Goal: Task Accomplishment & Management: Use online tool/utility

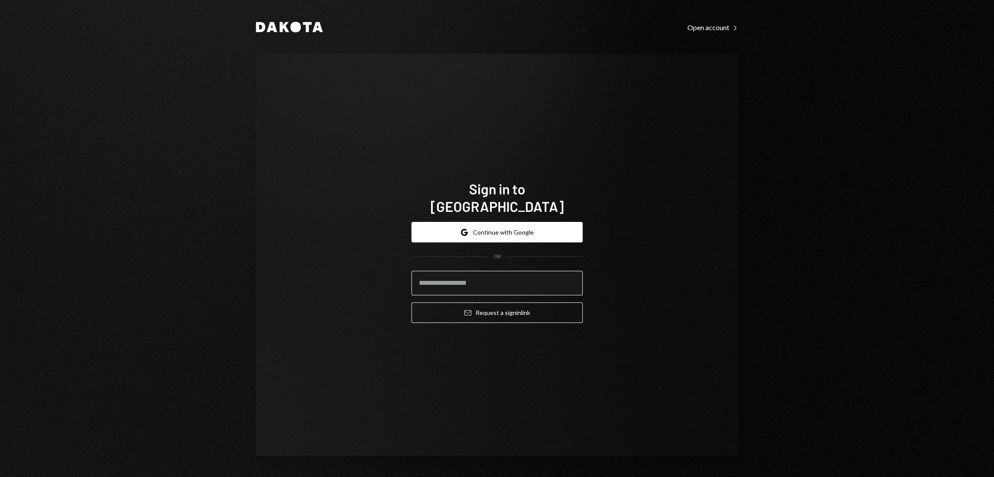
click at [482, 279] on input "email" at bounding box center [496, 283] width 171 height 24
type input "**********"
click at [495, 307] on button "Email Request a sign in link" at bounding box center [496, 312] width 171 height 21
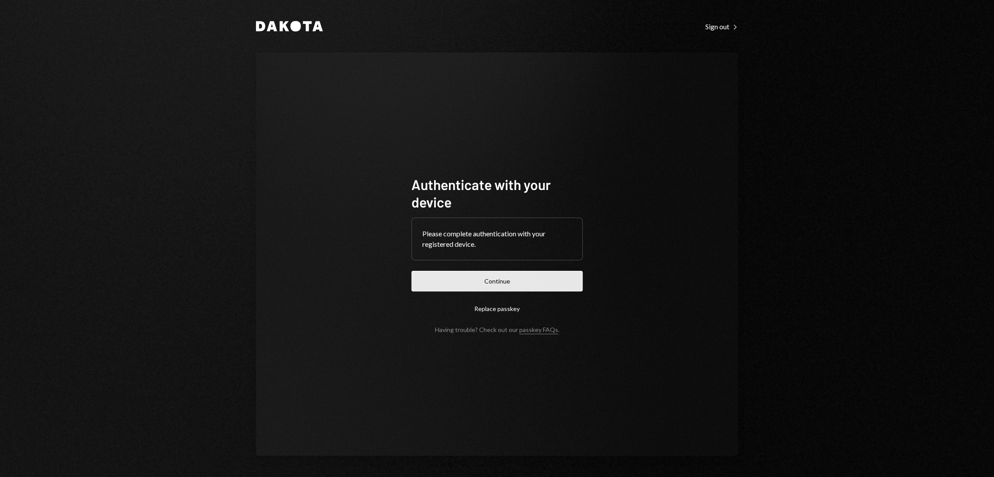
click at [499, 282] on button "Continue" at bounding box center [496, 281] width 171 height 21
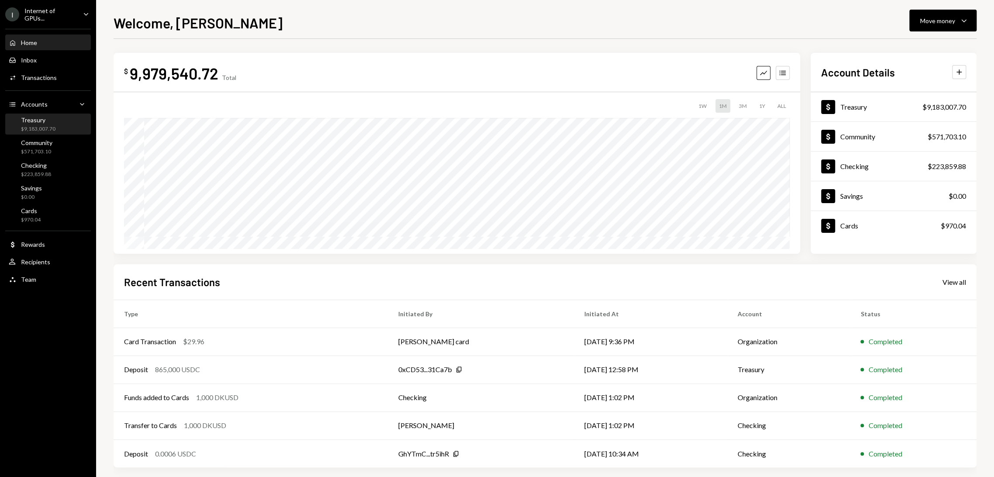
click at [58, 124] on div "Treasury $9,183,007.70" at bounding box center [48, 124] width 79 height 17
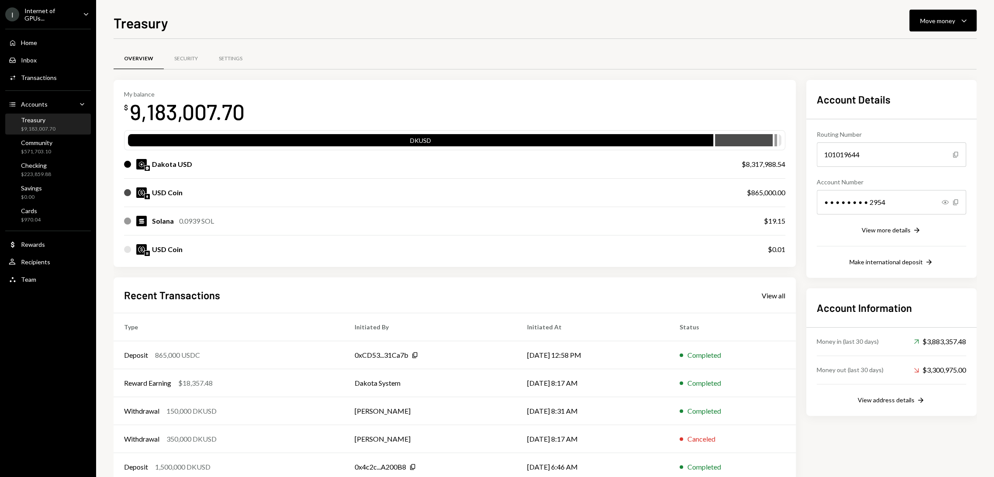
click at [749, 192] on div "$865,000.00" at bounding box center [766, 192] width 38 height 10
click at [933, 16] on div "Move money" at bounding box center [937, 20] width 35 height 9
click at [926, 109] on div "Swap stablecoins" at bounding box center [936, 113] width 64 height 9
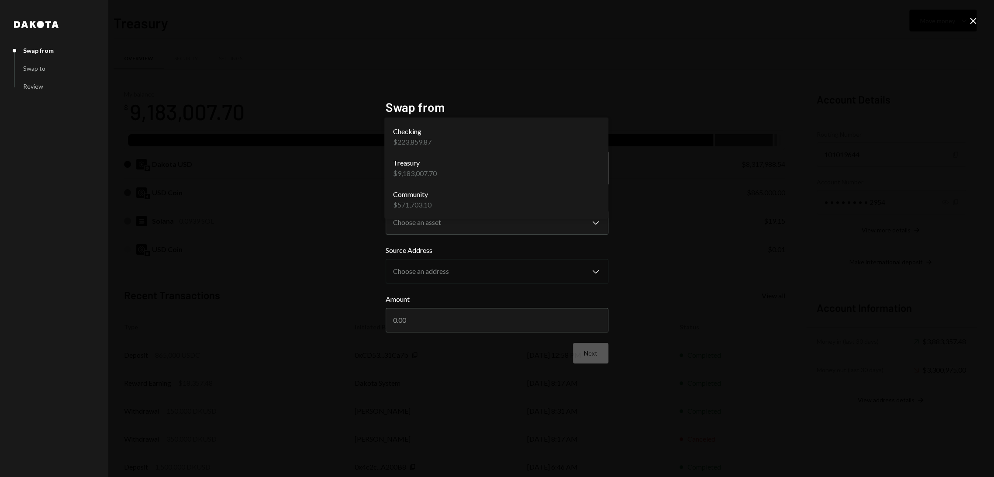
click at [481, 167] on body "I Internet of GPUs... Caret Down Home Home Inbox Inbox Activities Transactions …" at bounding box center [497, 238] width 994 height 477
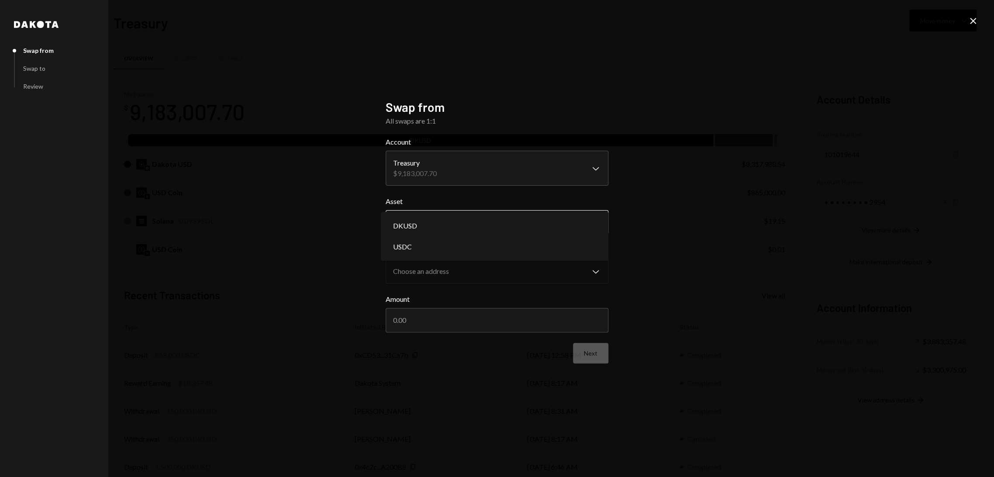
click at [491, 225] on body "I Internet of GPUs... Caret Down Home Home Inbox Inbox Activities Transactions …" at bounding box center [497, 238] width 994 height 477
select select "****"
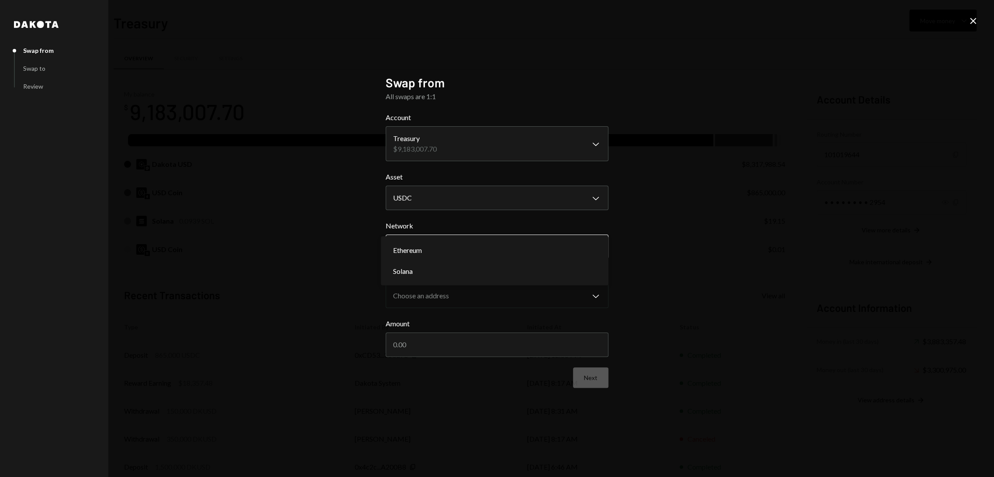
click at [483, 249] on body "I Internet of GPUs... Caret Down Home Home Inbox Inbox Activities Transactions …" at bounding box center [497, 238] width 994 height 477
select select "**********"
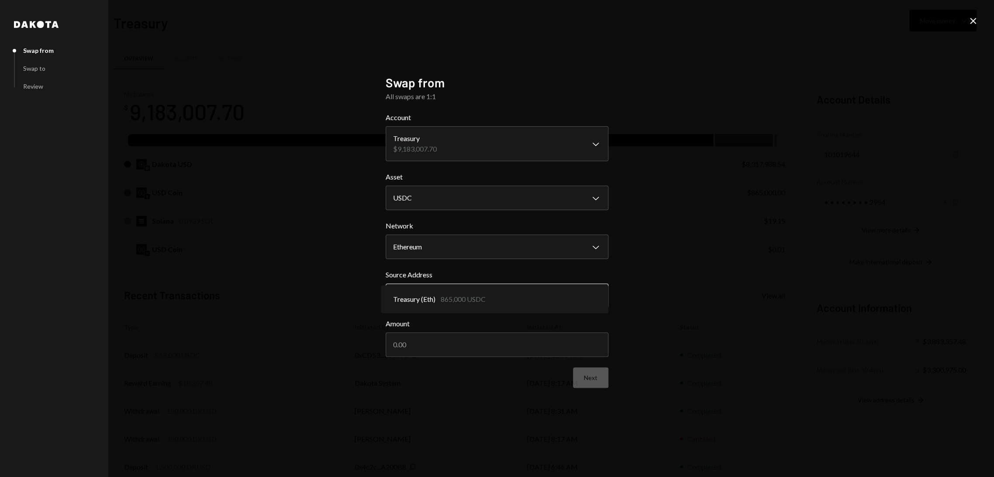
click at [483, 297] on body "I Internet of GPUs... Caret Down Home Home Inbox Inbox Activities Transactions …" at bounding box center [497, 238] width 994 height 477
click at [484, 346] on input "Amount" at bounding box center [497, 344] width 223 height 24
click at [479, 302] on body "I Internet of GPUs... Caret Down Home Home Inbox Inbox Activities Transactions …" at bounding box center [497, 238] width 994 height 477
click at [483, 348] on input "Amount" at bounding box center [497, 344] width 223 height 24
click at [457, 338] on input "Amount" at bounding box center [497, 344] width 223 height 24
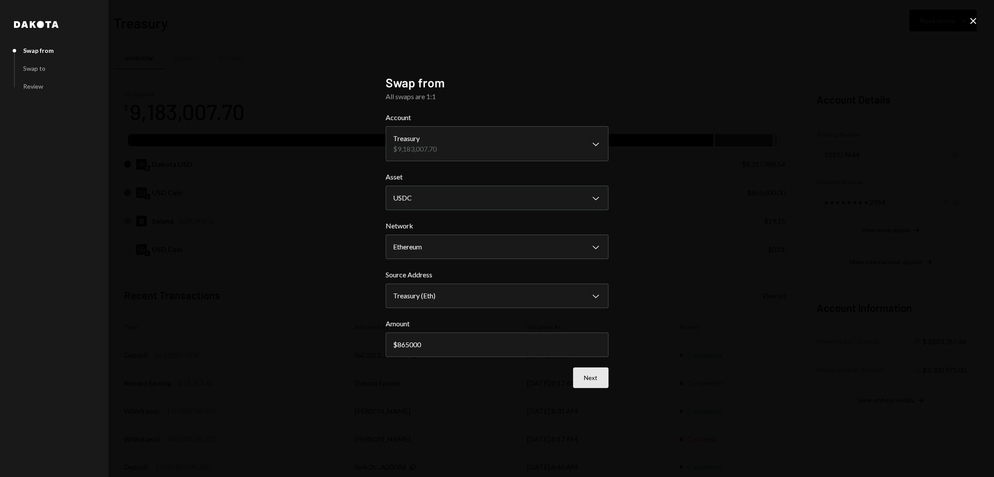
type input "865000"
click at [590, 378] on button "Next" at bounding box center [590, 377] width 35 height 21
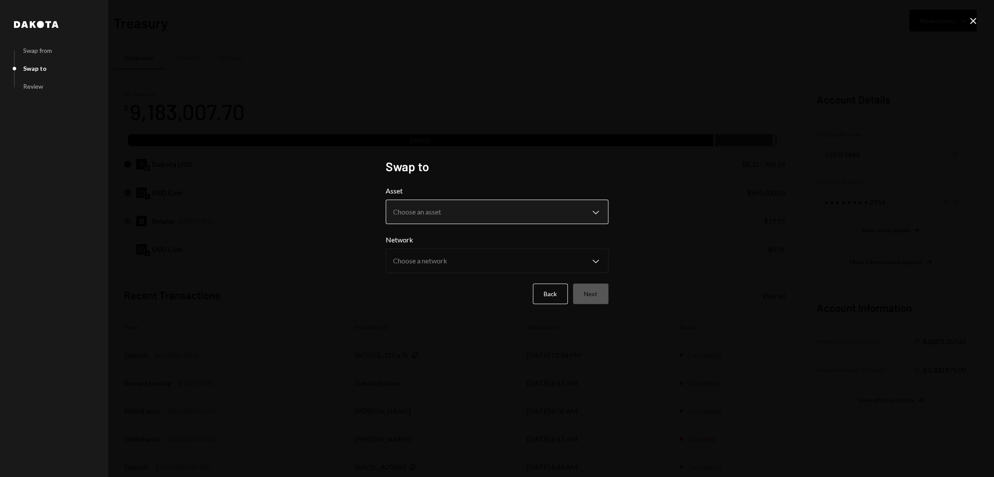
click at [491, 216] on body "I Internet of GPUs... Caret Down Home Home Inbox Inbox Activities Transactions …" at bounding box center [497, 238] width 994 height 477
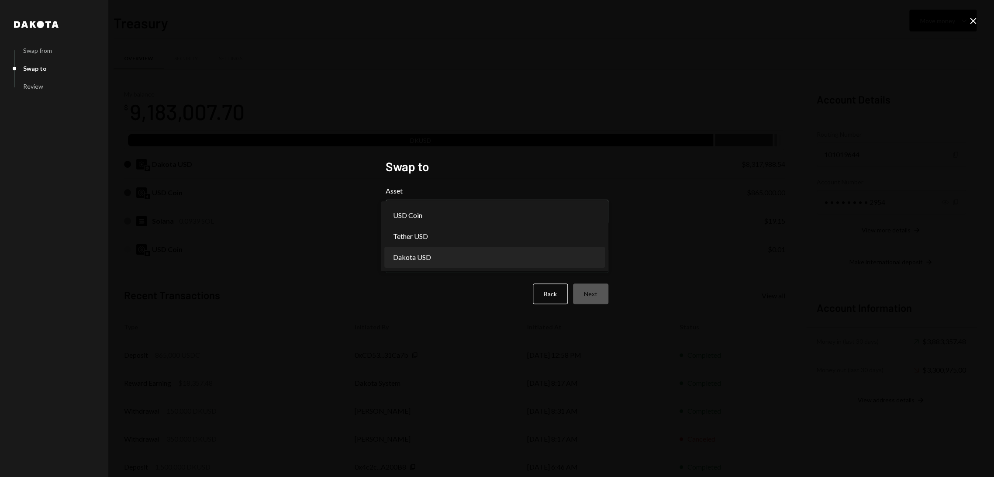
select select "*****"
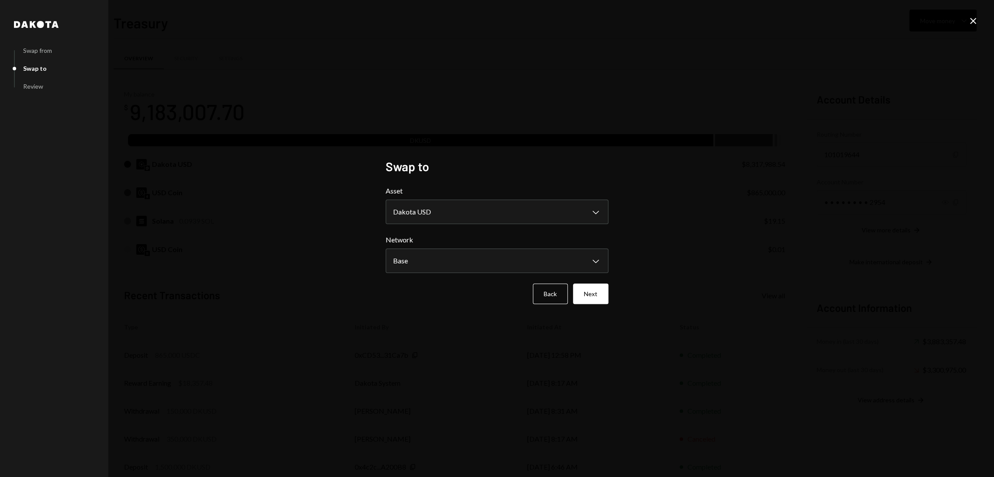
click at [480, 260] on body "I Internet of GPUs... Caret Down Home Home Inbox Inbox Activities Transactions …" at bounding box center [497, 238] width 994 height 477
click at [585, 293] on button "Next" at bounding box center [590, 293] width 35 height 21
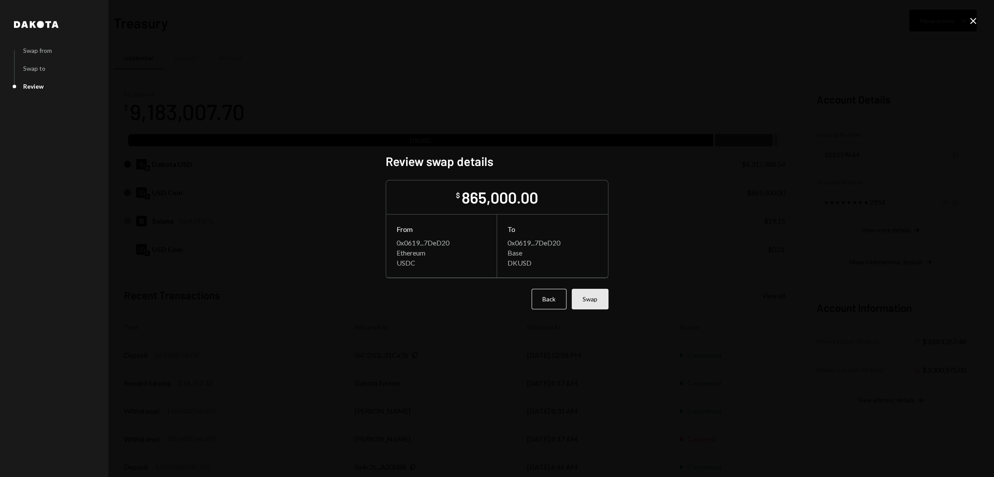
click at [596, 301] on button "Swap" at bounding box center [590, 299] width 37 height 21
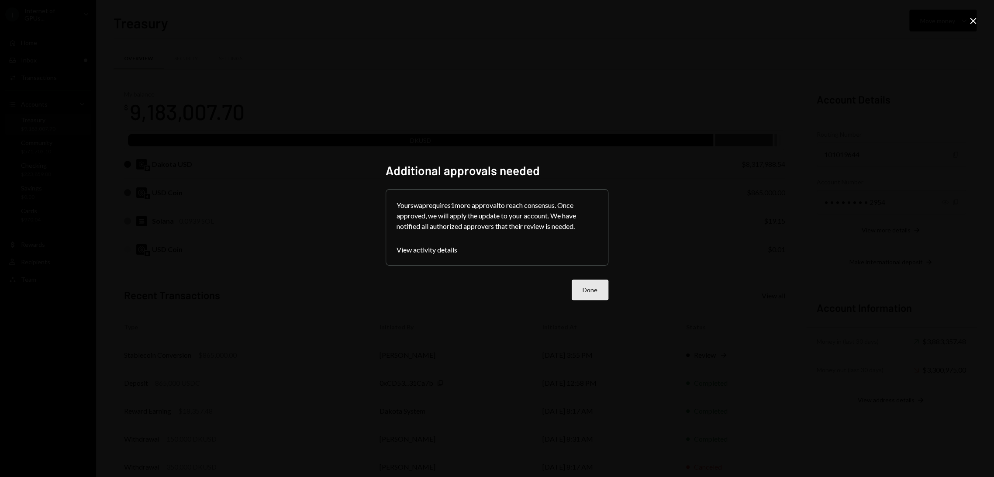
click at [591, 291] on button "Done" at bounding box center [590, 290] width 37 height 21
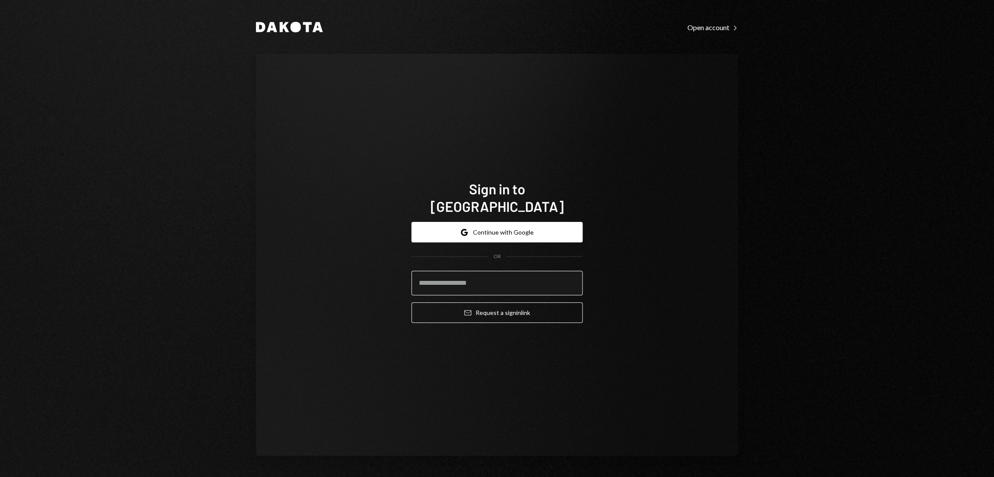
click at [478, 284] on input "email" at bounding box center [496, 283] width 171 height 24
type input "**********"
click at [492, 303] on button "Email Request a sign in link" at bounding box center [496, 312] width 171 height 21
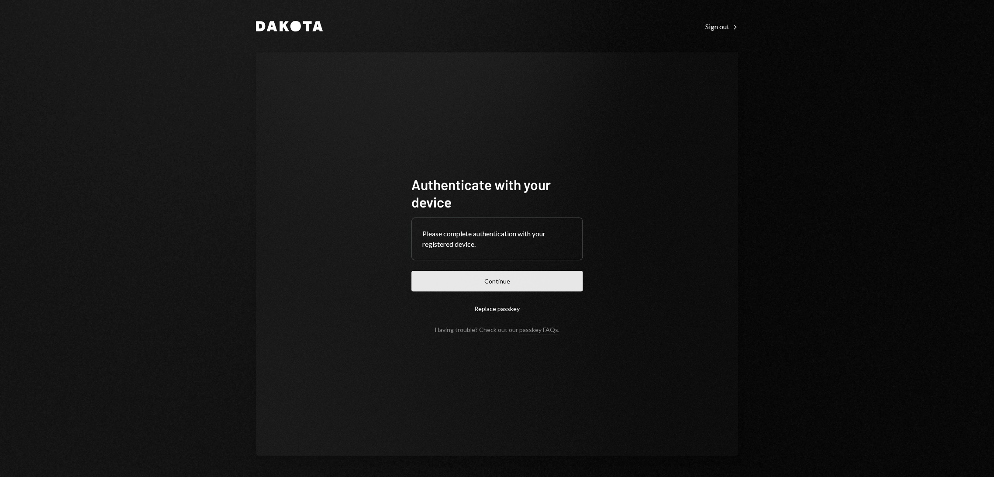
click at [490, 283] on button "Continue" at bounding box center [496, 281] width 171 height 21
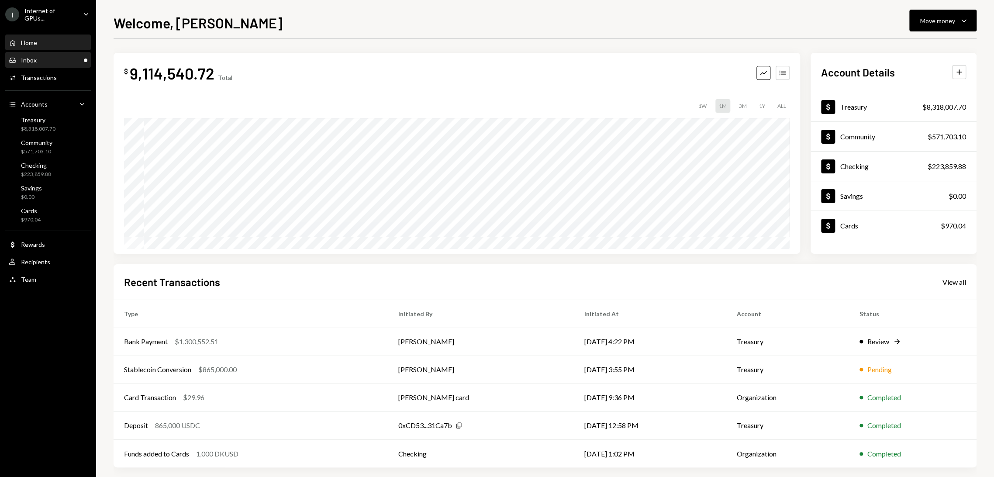
click at [67, 63] on div "Inbox Inbox" at bounding box center [48, 60] width 79 height 15
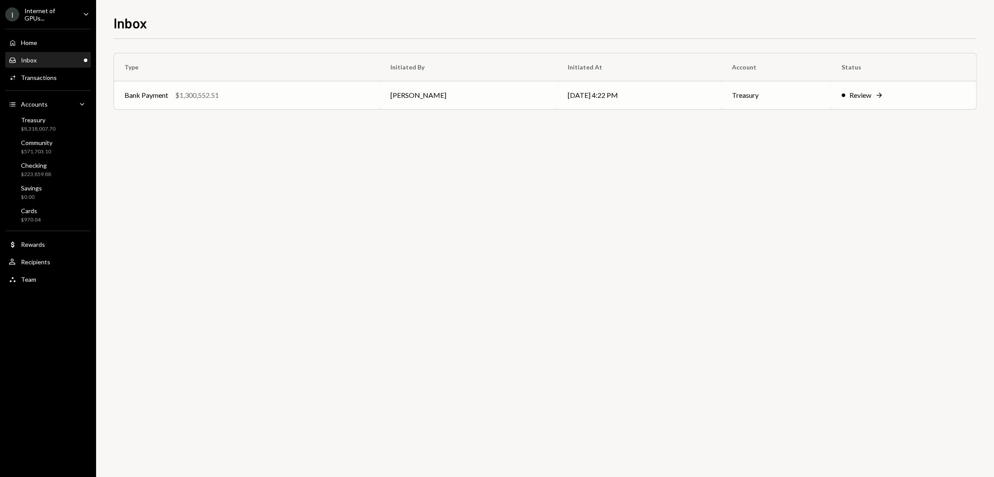
click at [857, 100] on div "Review" at bounding box center [861, 95] width 22 height 10
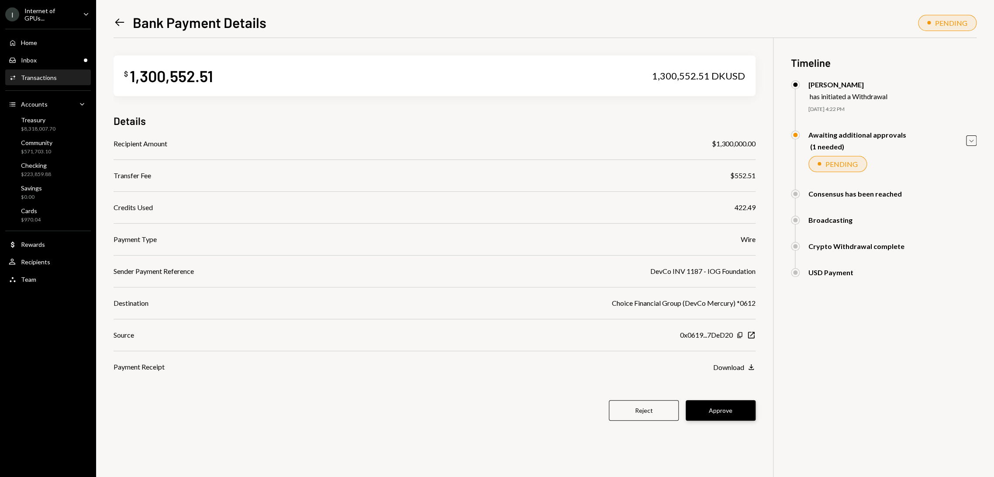
click at [727, 408] on button "Approve" at bounding box center [721, 410] width 70 height 21
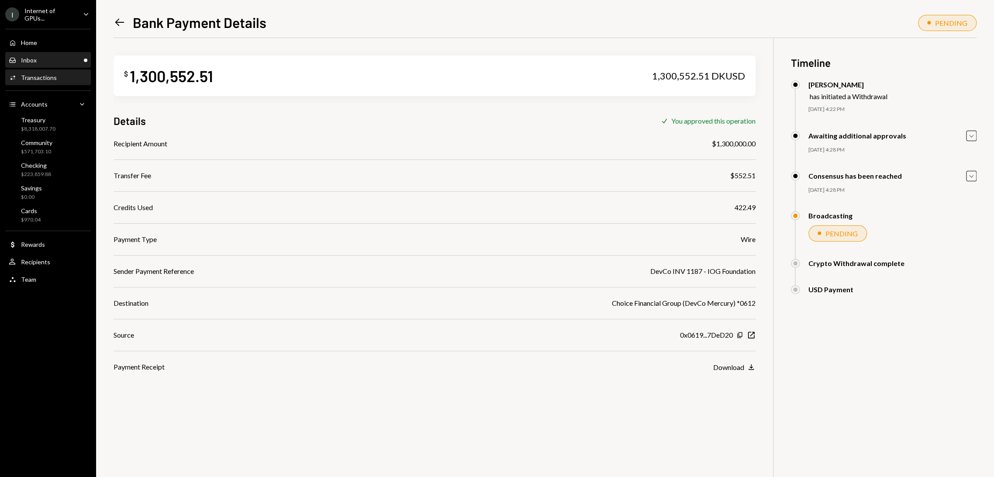
click at [54, 58] on div "Inbox Inbox" at bounding box center [48, 60] width 79 height 8
